Goal: Task Accomplishment & Management: Manage account settings

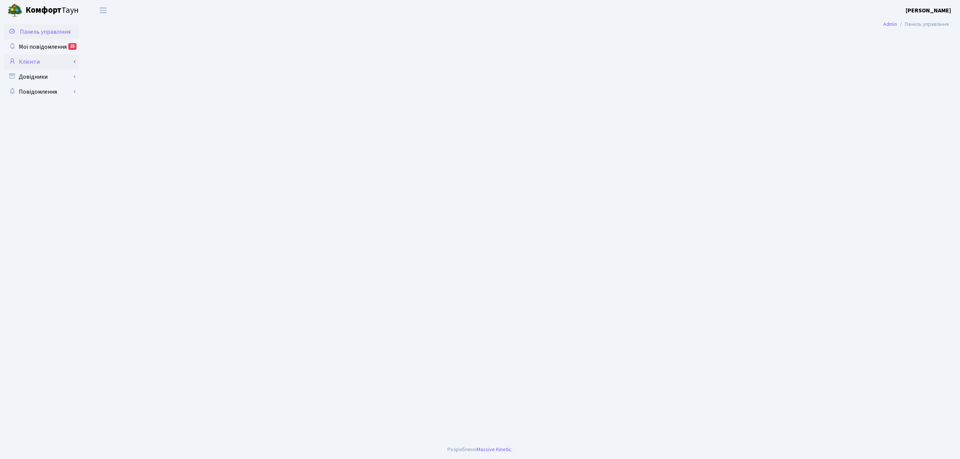
click at [36, 66] on link "Клієнти" at bounding box center [41, 61] width 75 height 15
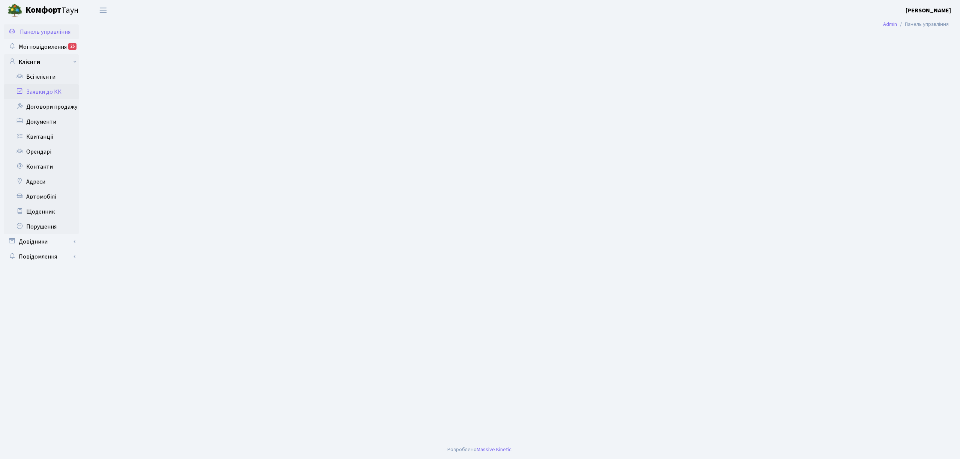
click at [41, 92] on link "Заявки до КК" at bounding box center [41, 91] width 75 height 15
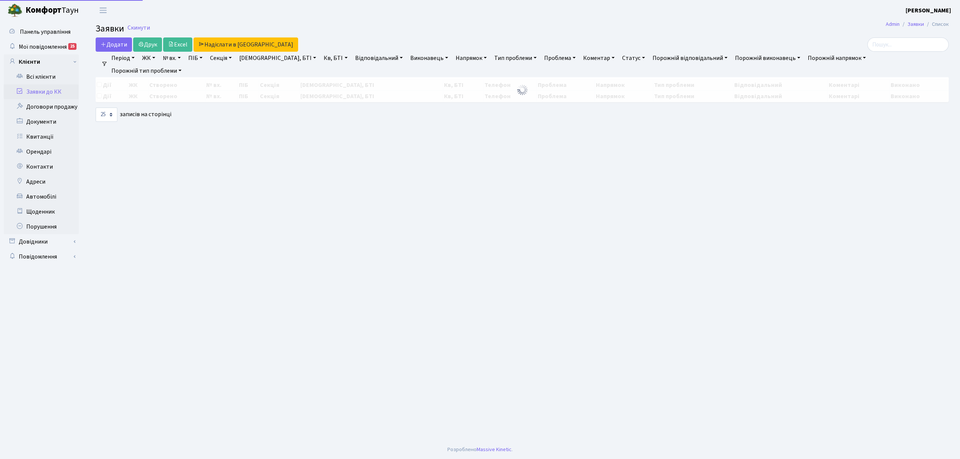
select select "25"
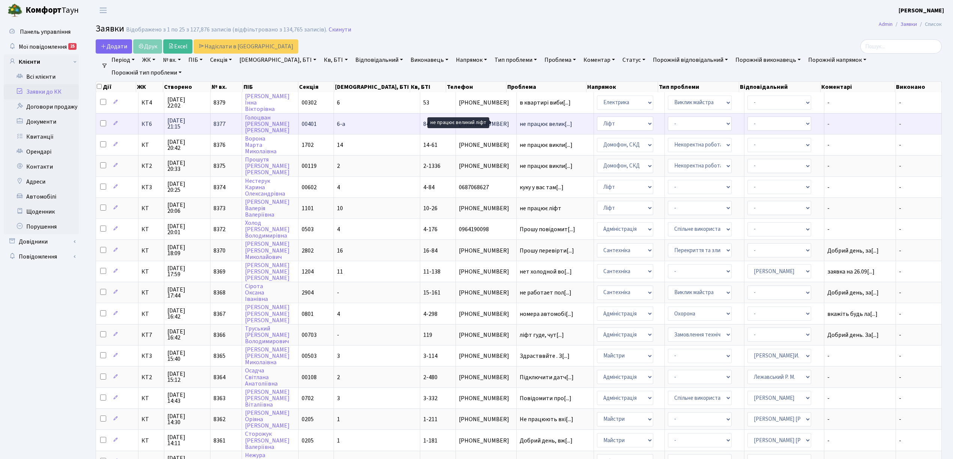
click at [519, 121] on span "не працює велик[...]" at bounding box center [545, 124] width 53 height 8
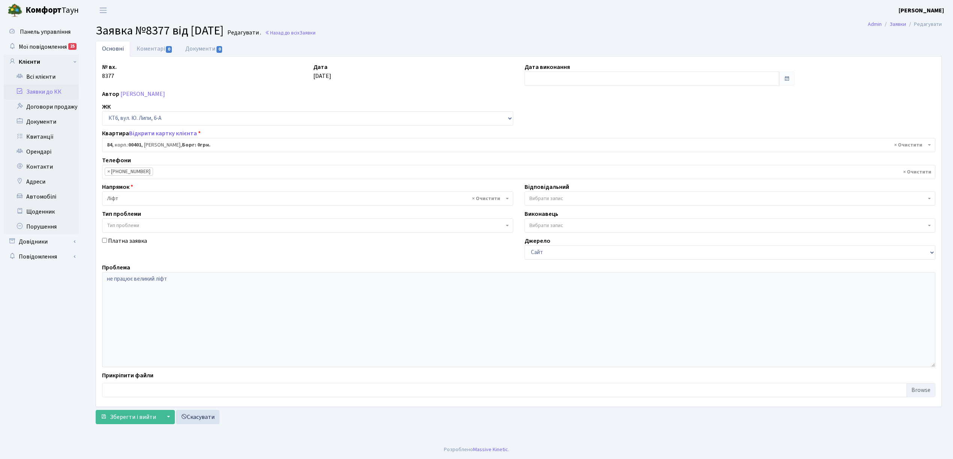
select select "17176"
click at [143, 53] on link "Коментарі 0" at bounding box center [154, 48] width 49 height 15
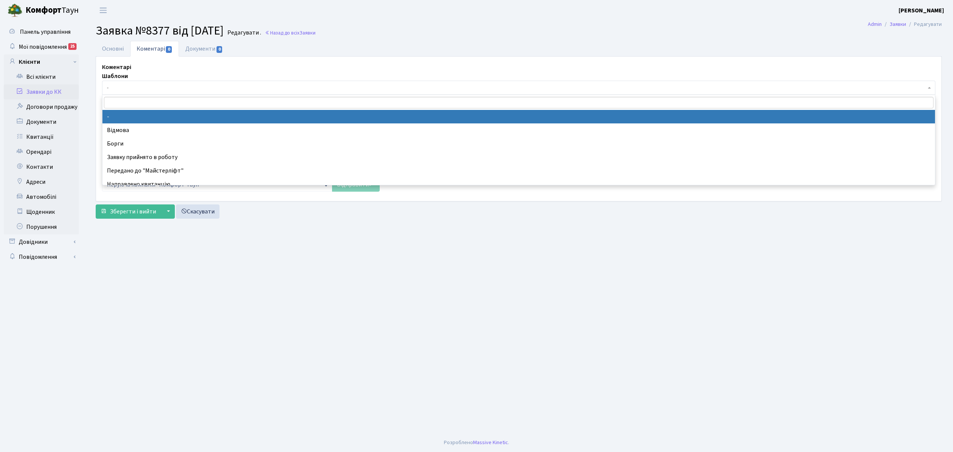
click at [151, 87] on span "-" at bounding box center [516, 88] width 819 height 8
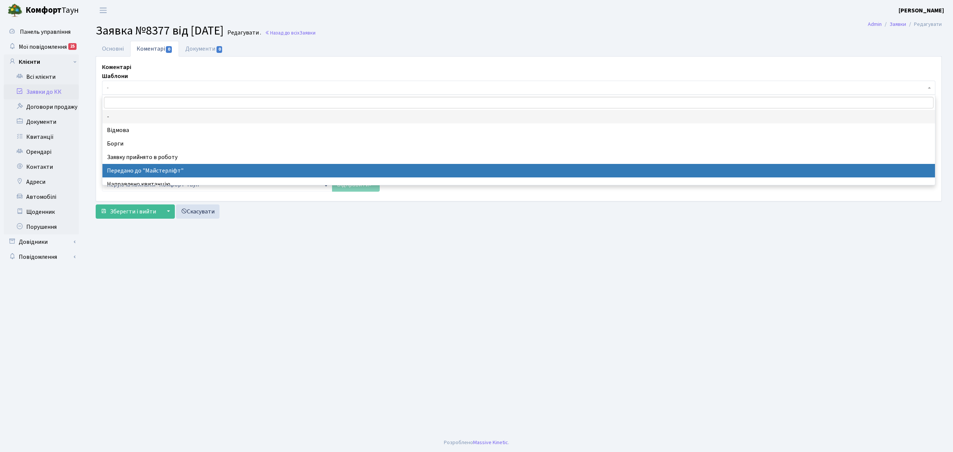
select select "9"
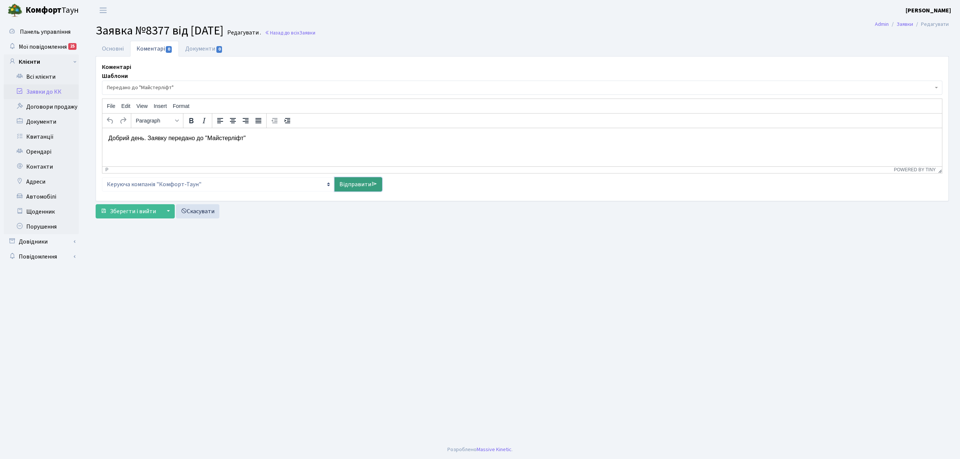
click at [360, 189] on link "Відправити" at bounding box center [359, 184] width 48 height 14
select select
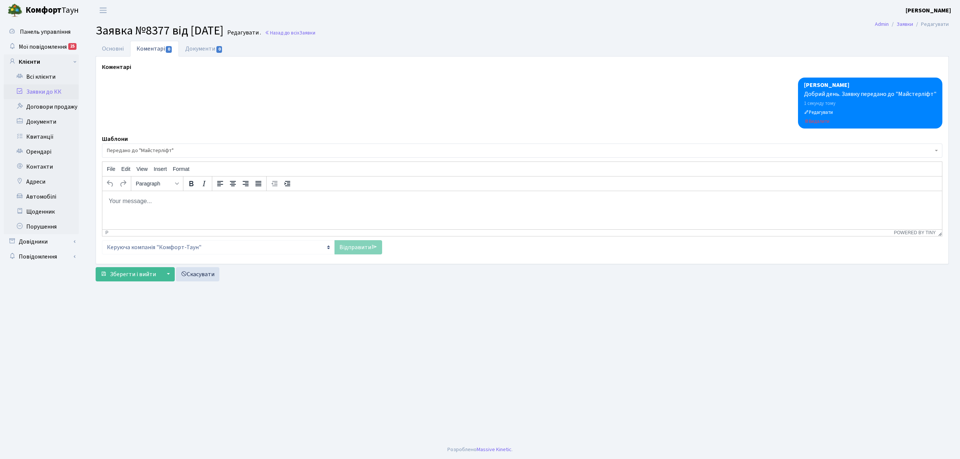
click at [29, 88] on link "Заявки до КК" at bounding box center [41, 91] width 75 height 15
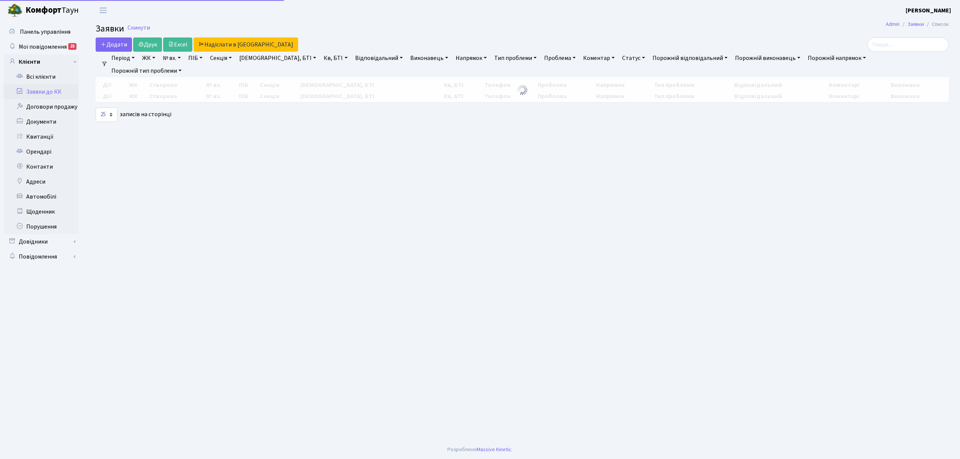
select select "25"
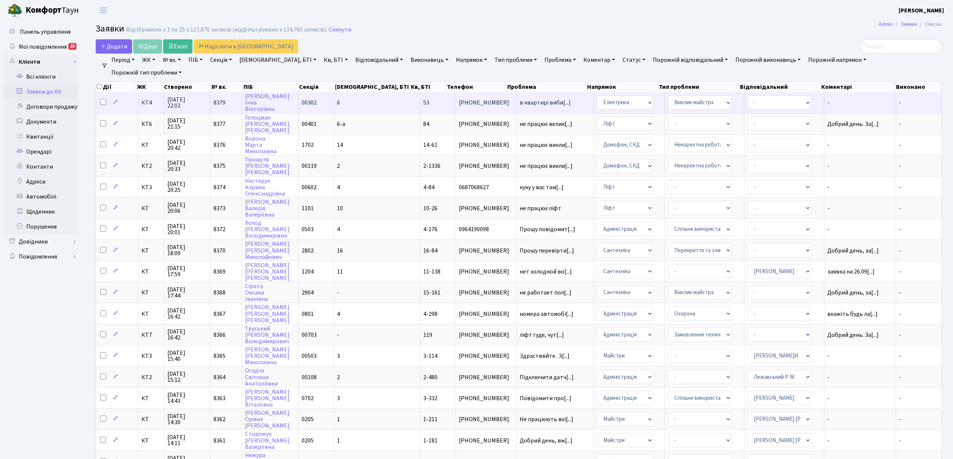
click at [379, 99] on td "6" at bounding box center [377, 102] width 86 height 21
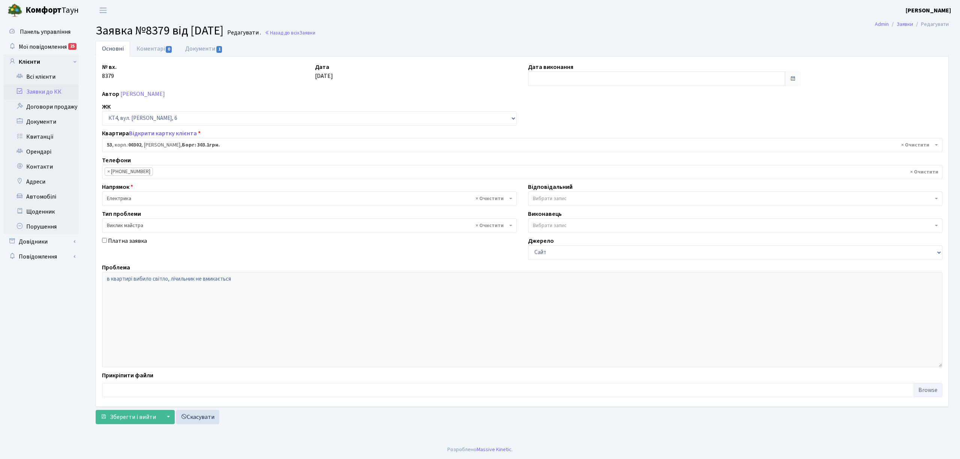
select select "16782"
select select "29"
click at [64, 95] on link "Заявки до КК" at bounding box center [41, 91] width 75 height 15
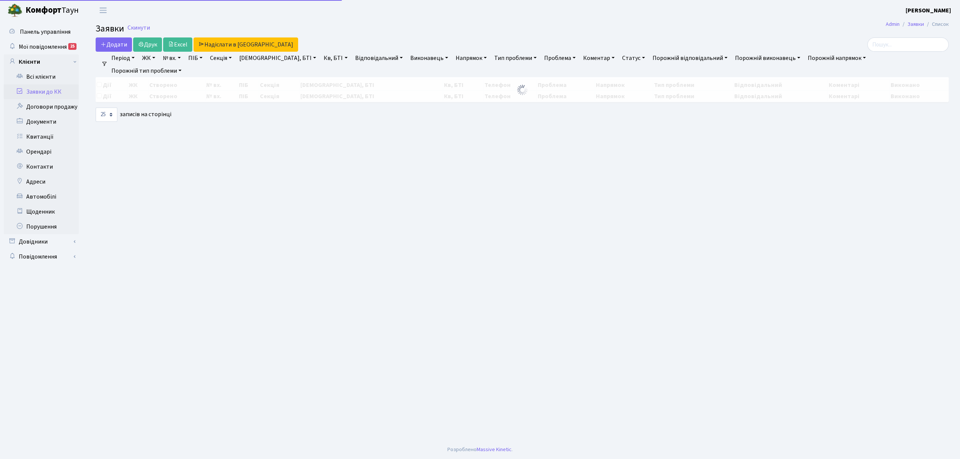
select select "25"
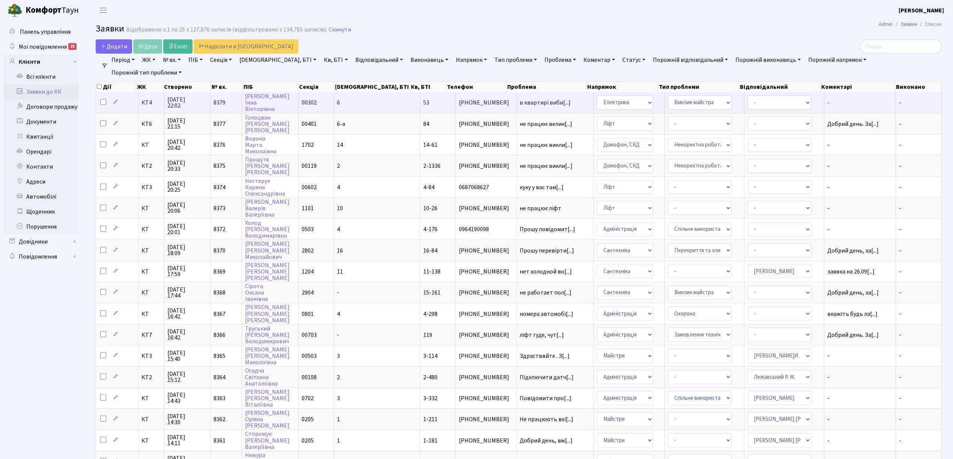
click at [149, 105] on span "КТ4" at bounding box center [151, 103] width 20 height 6
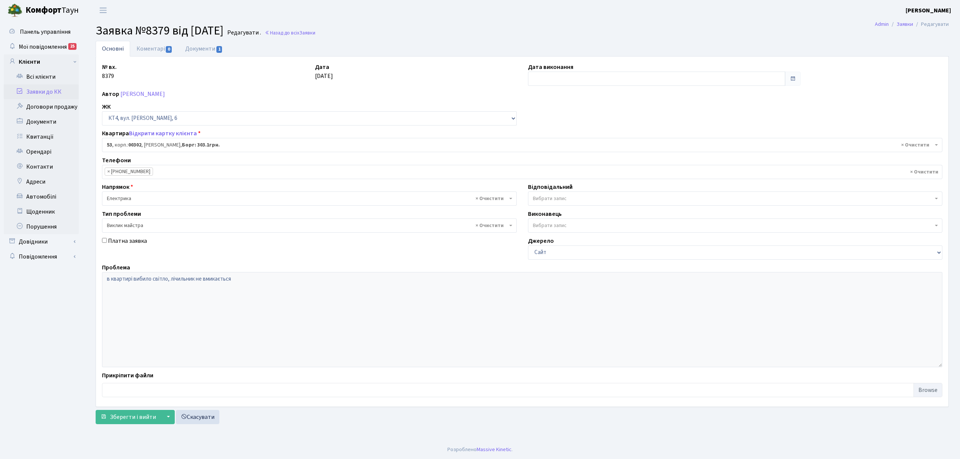
select select "16782"
select select "29"
click at [161, 131] on link "Відкрити картку клієнта" at bounding box center [163, 133] width 68 height 8
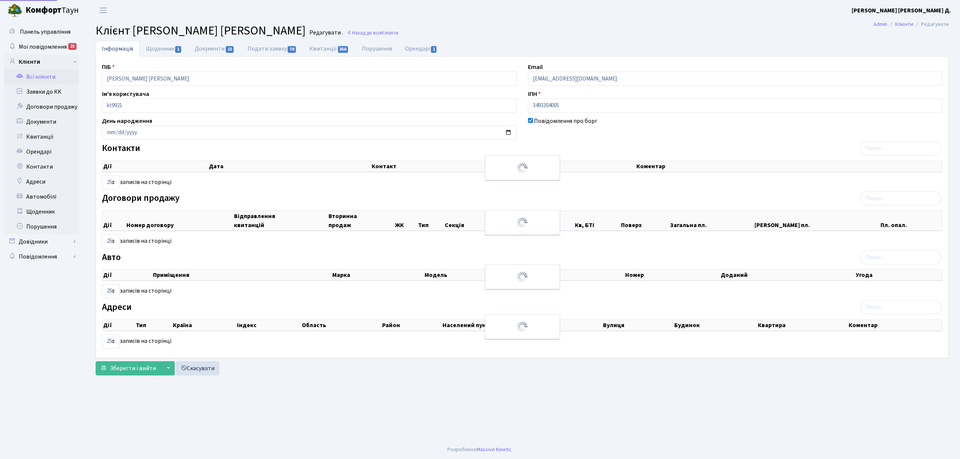
select select "25"
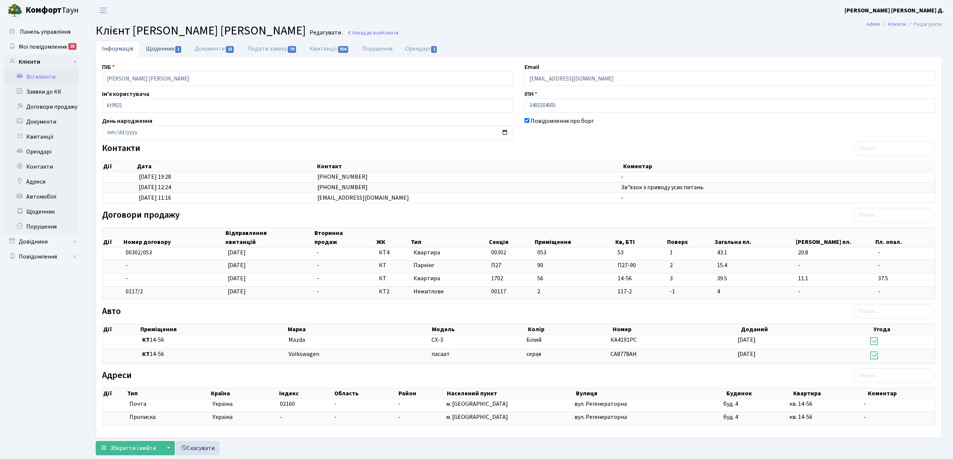
click at [167, 51] on link "Щоденник 1" at bounding box center [164, 48] width 49 height 15
select select "25"
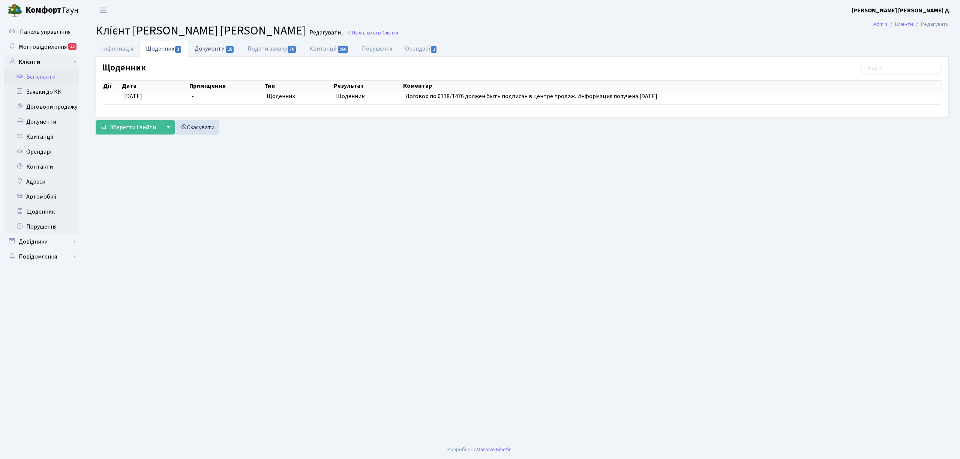
click at [197, 47] on link "Документи 15" at bounding box center [214, 48] width 53 height 15
select select "25"
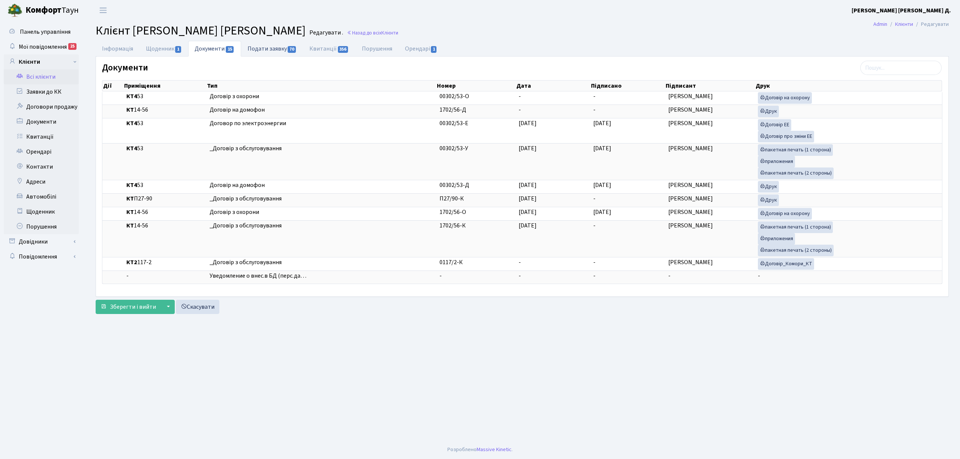
click at [272, 51] on link "Подати заявку 70" at bounding box center [272, 48] width 62 height 15
select select "25"
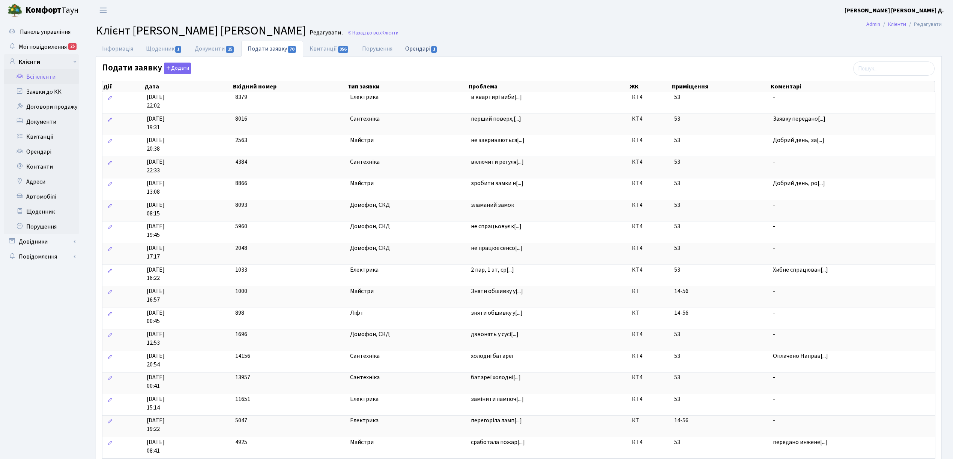
click at [410, 51] on link "Орендарі 1" at bounding box center [421, 48] width 45 height 15
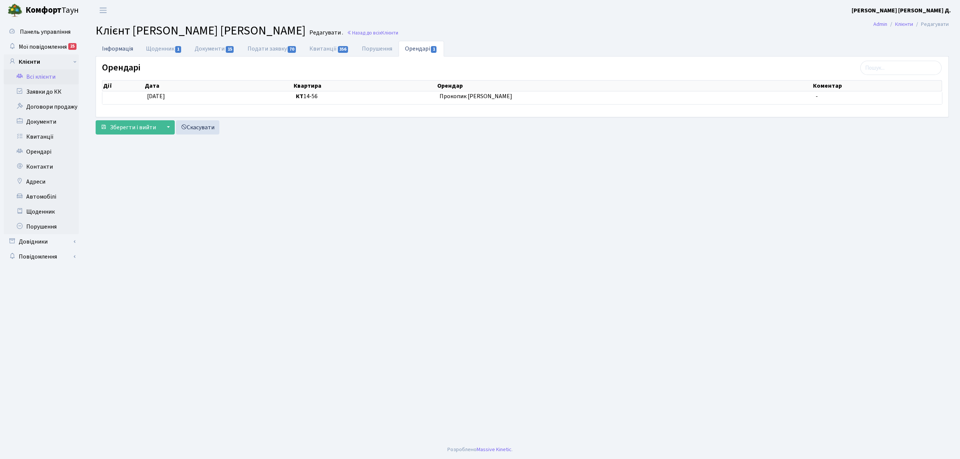
click at [130, 53] on link "Інформація" at bounding box center [118, 48] width 44 height 15
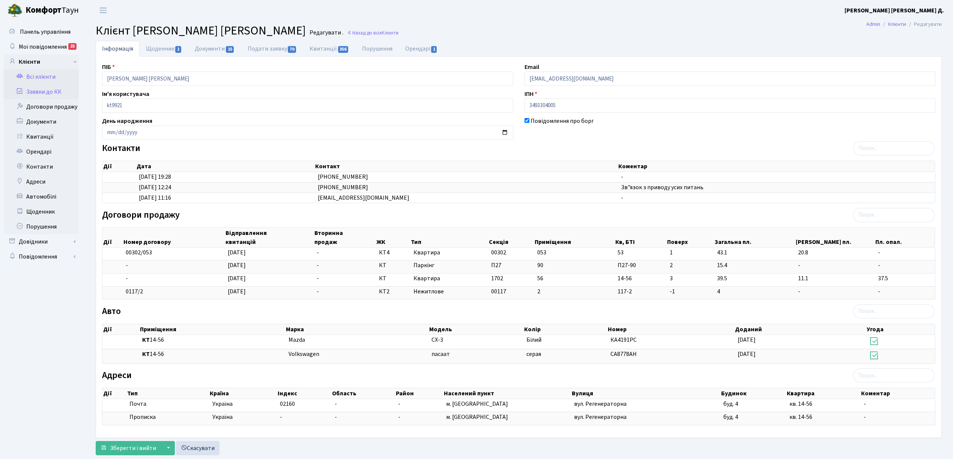
click at [58, 93] on link "Заявки до КК" at bounding box center [41, 91] width 75 height 15
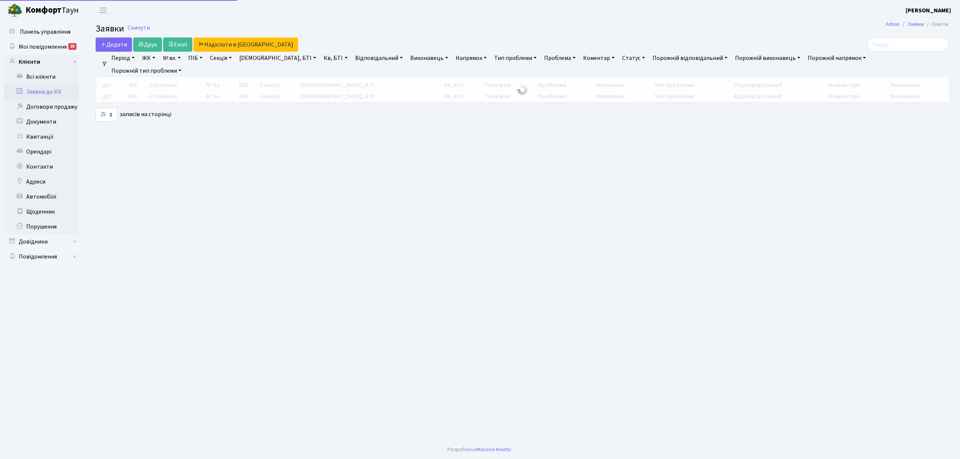
select select "25"
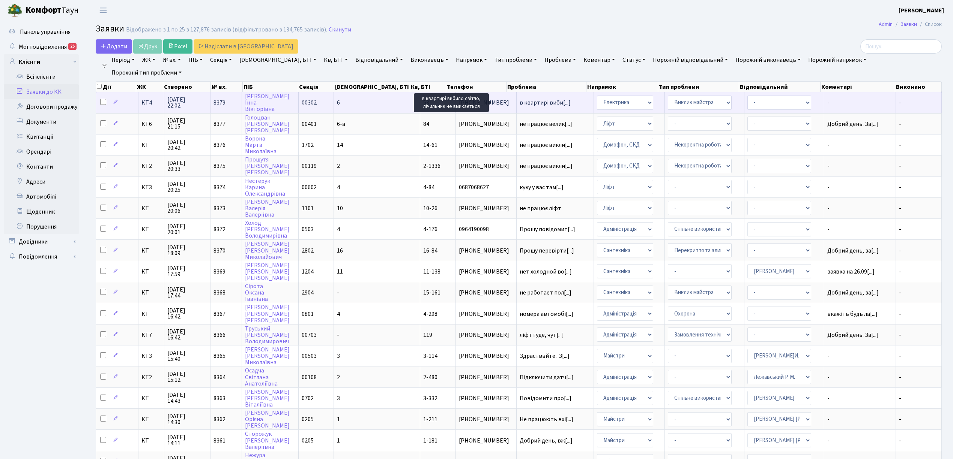
click at [519, 101] on span "в квартирі виби[...]" at bounding box center [544, 103] width 51 height 8
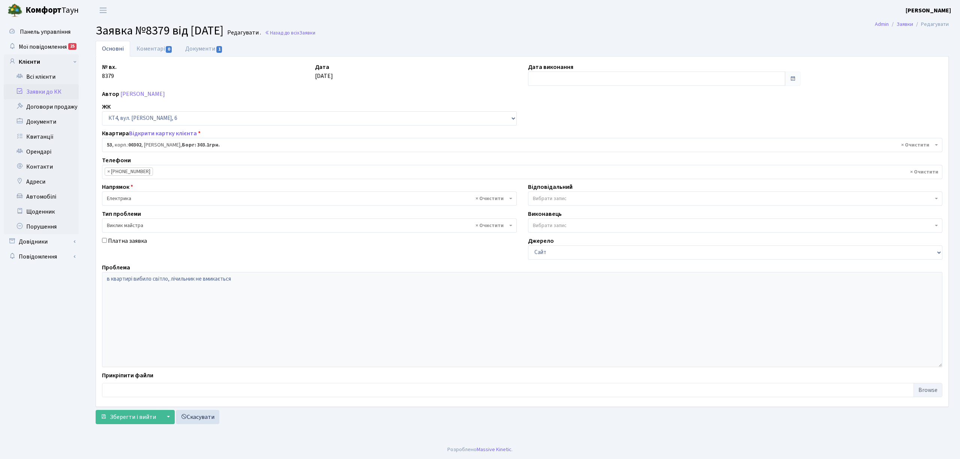
select select "16782"
select select "29"
click at [69, 93] on link "Заявки до КК" at bounding box center [41, 91] width 75 height 15
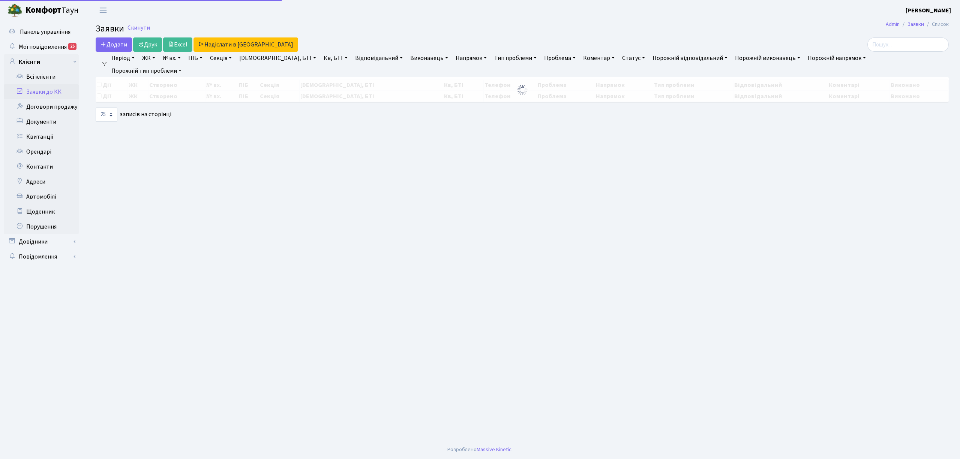
select select "25"
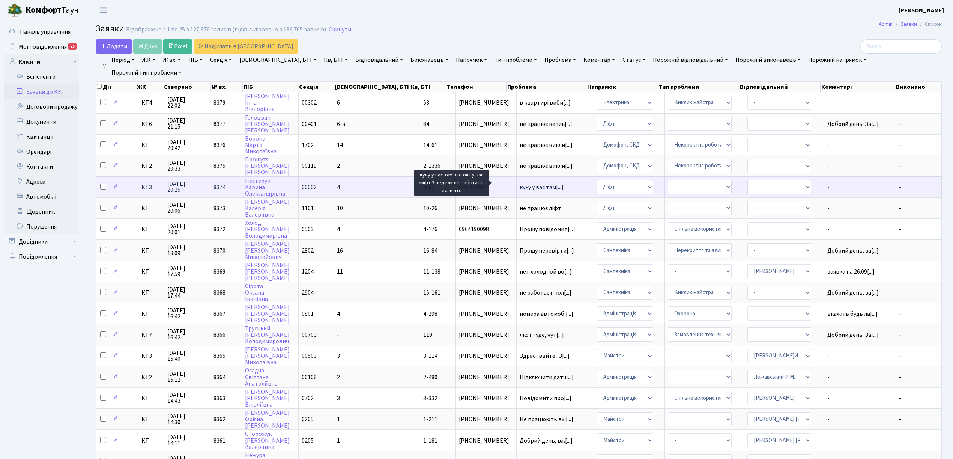
click at [519, 185] on span "куку у вас там[...]" at bounding box center [541, 187] width 44 height 8
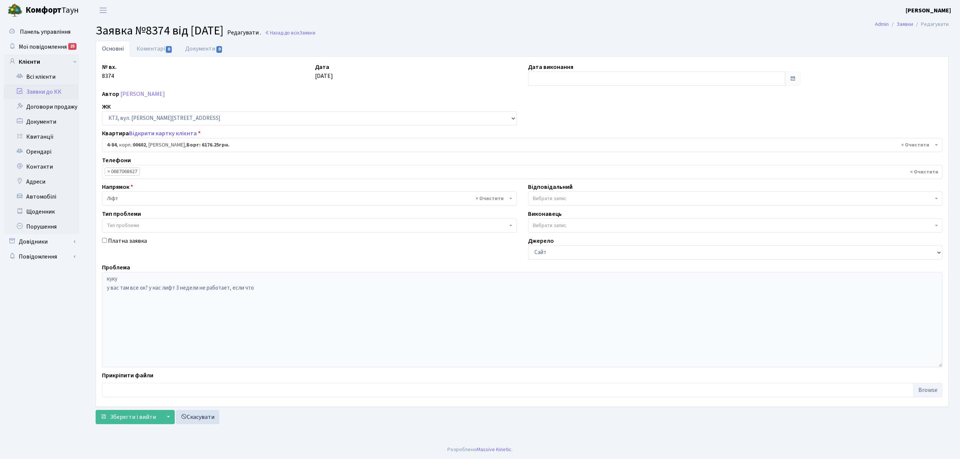
select select "16543"
click at [69, 95] on link "Заявки до КК" at bounding box center [41, 91] width 75 height 15
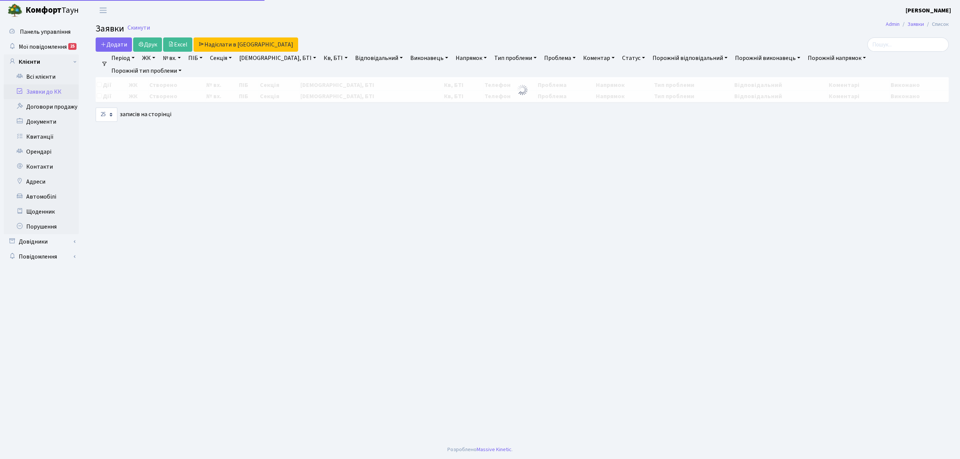
select select "25"
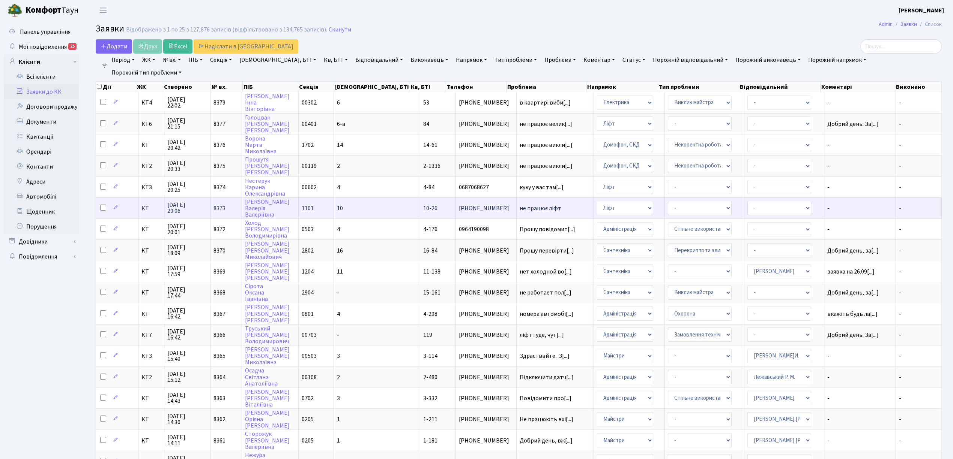
click at [524, 206] on span "не працює ліфт" at bounding box center [554, 209] width 71 height 6
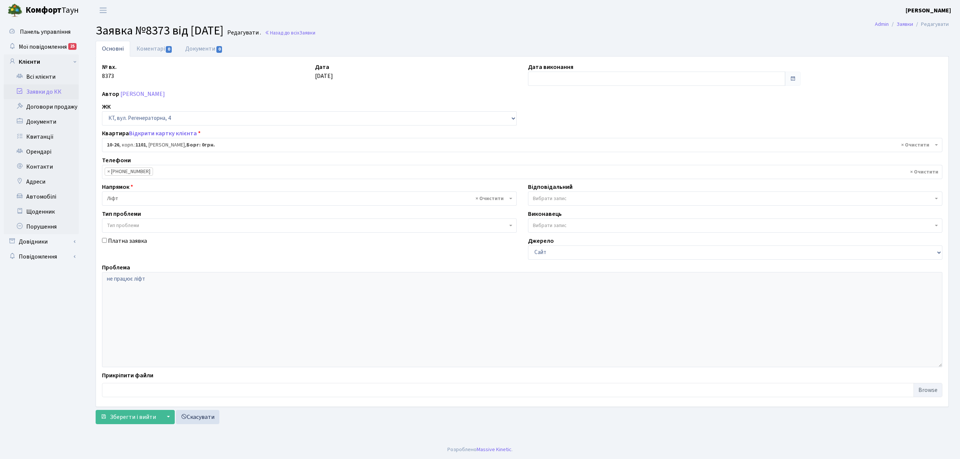
select select "6595"
click at [149, 50] on link "Коментарі 0" at bounding box center [154, 48] width 49 height 15
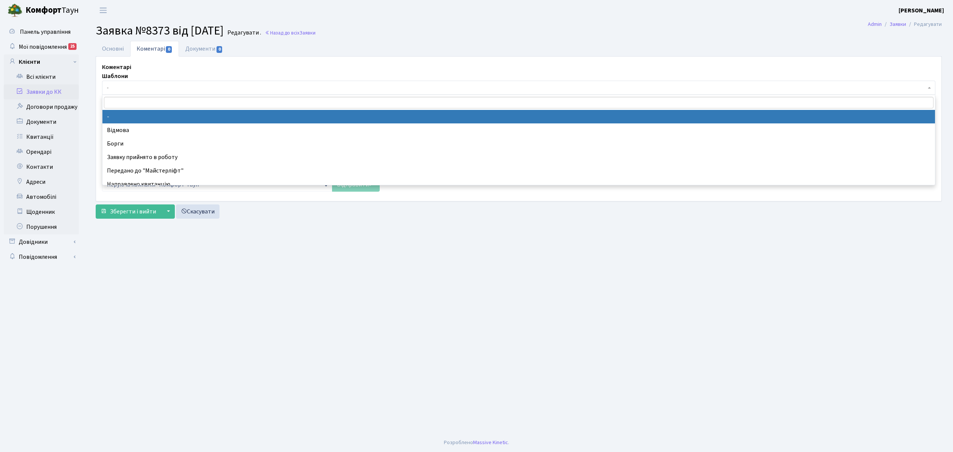
click at [125, 91] on span "-" at bounding box center [516, 88] width 819 height 8
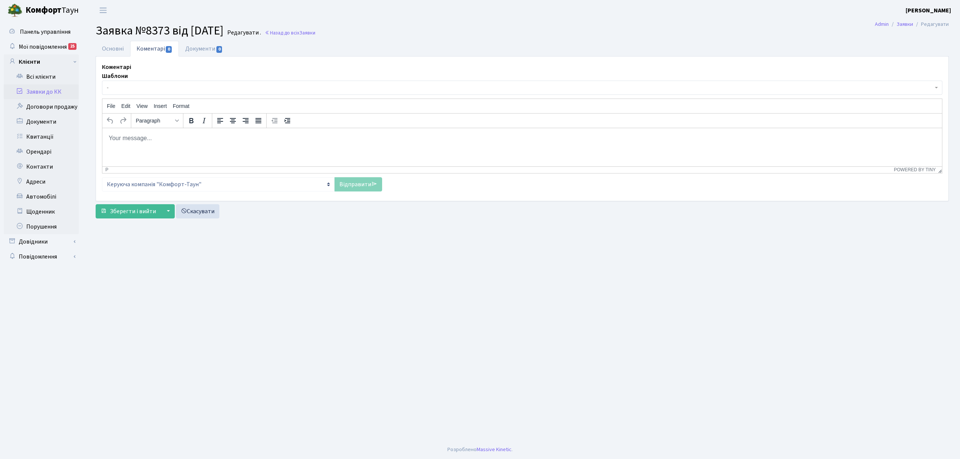
drag, startPoint x: 96, startPoint y: 174, endPoint x: 104, endPoint y: 168, distance: 9.8
click at [98, 173] on div "Коментарі [GEOGRAPHIC_DATA] - Відмова [PERSON_NAME] прийнято в роботу Передано …" at bounding box center [522, 127] width 852 height 129
click at [129, 148] on html at bounding box center [522, 138] width 840 height 20
click at [366, 183] on link "Відправити" at bounding box center [359, 184] width 48 height 14
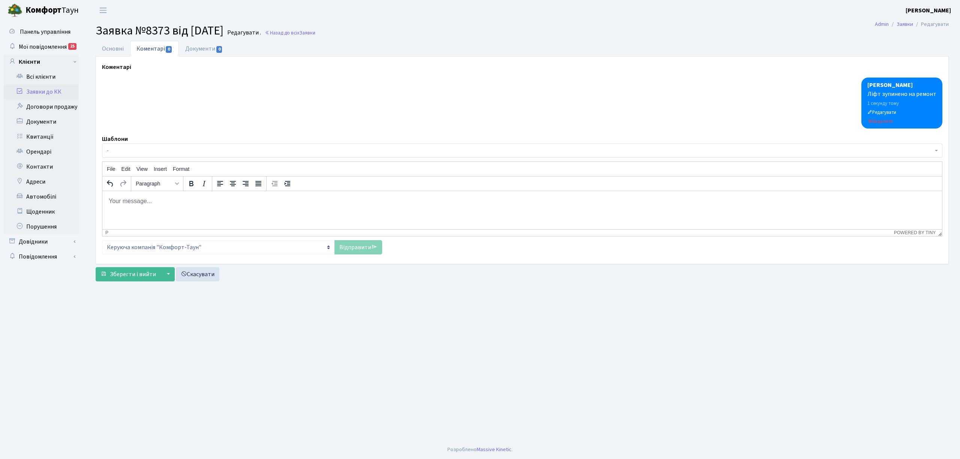
click at [56, 90] on link "Заявки до КК" at bounding box center [41, 91] width 75 height 15
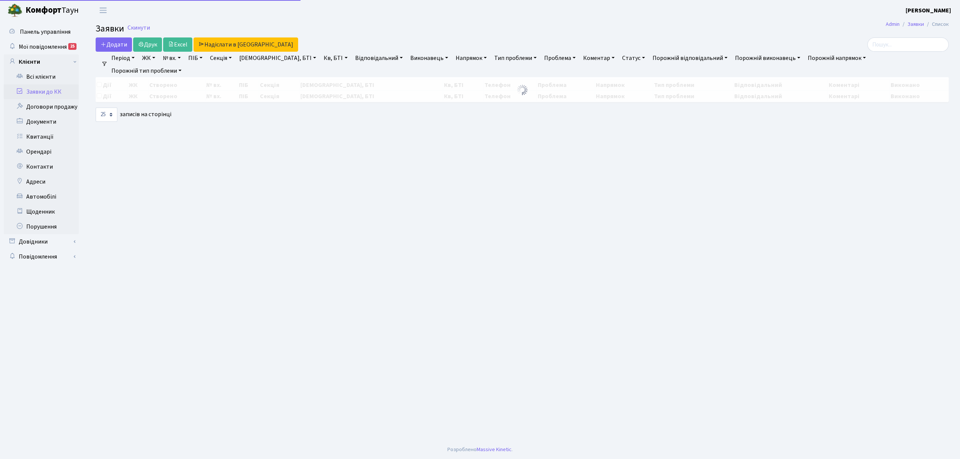
select select "25"
